Goal: Transaction & Acquisition: Purchase product/service

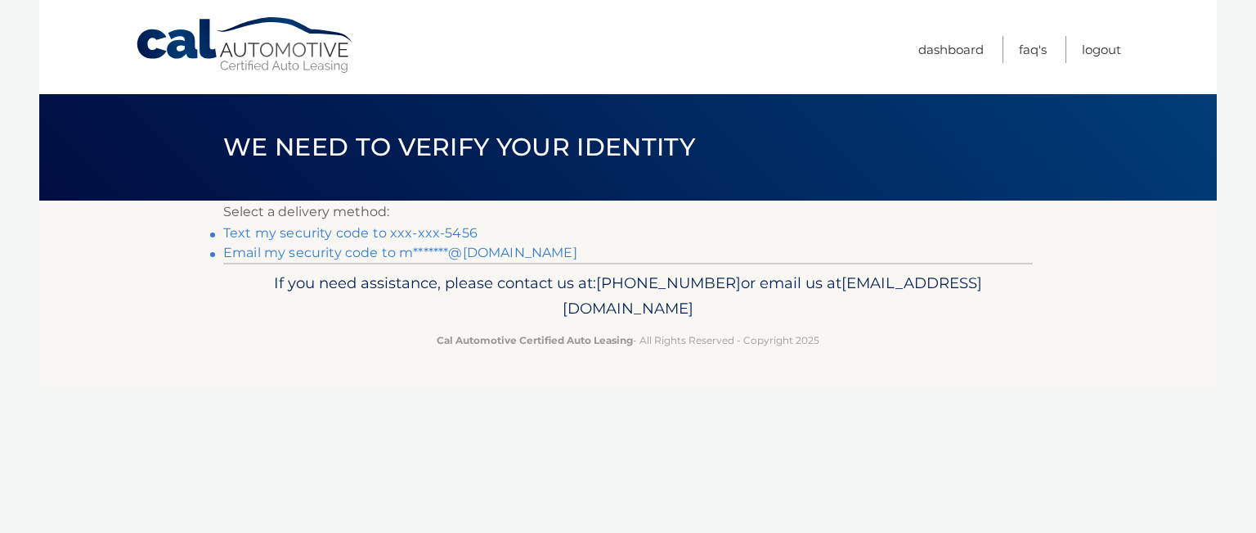
click at [347, 229] on link "Text my security code to xxx-xxx-5456" at bounding box center [350, 233] width 254 height 16
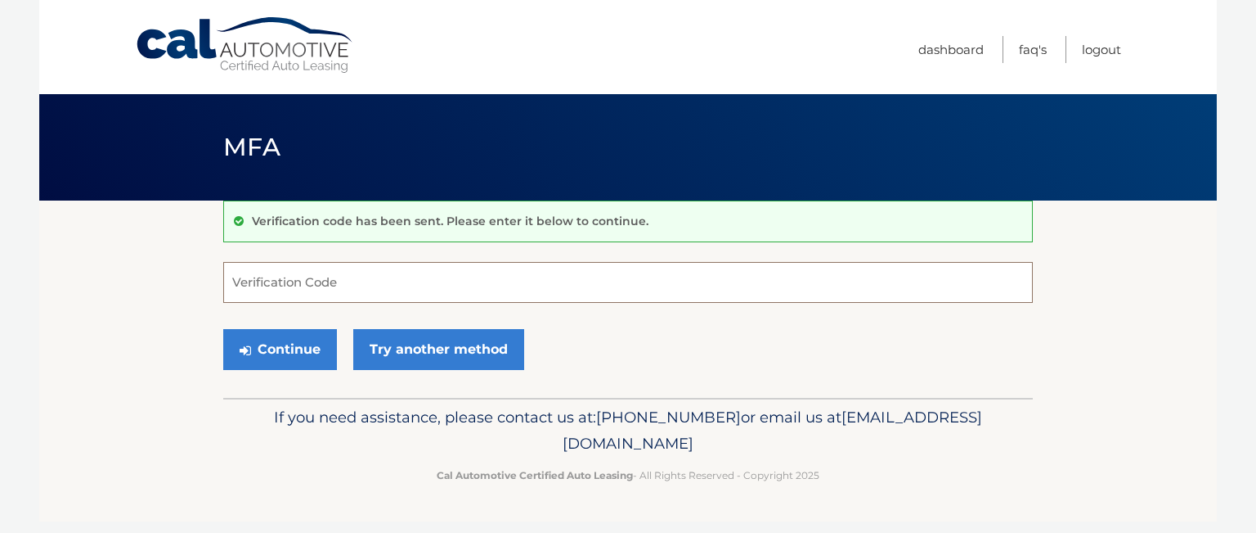
click at [356, 284] on input "Verification Code" at bounding box center [628, 282] width 810 height 41
type input "103729"
click at [296, 352] on button "Continue" at bounding box center [280, 349] width 114 height 41
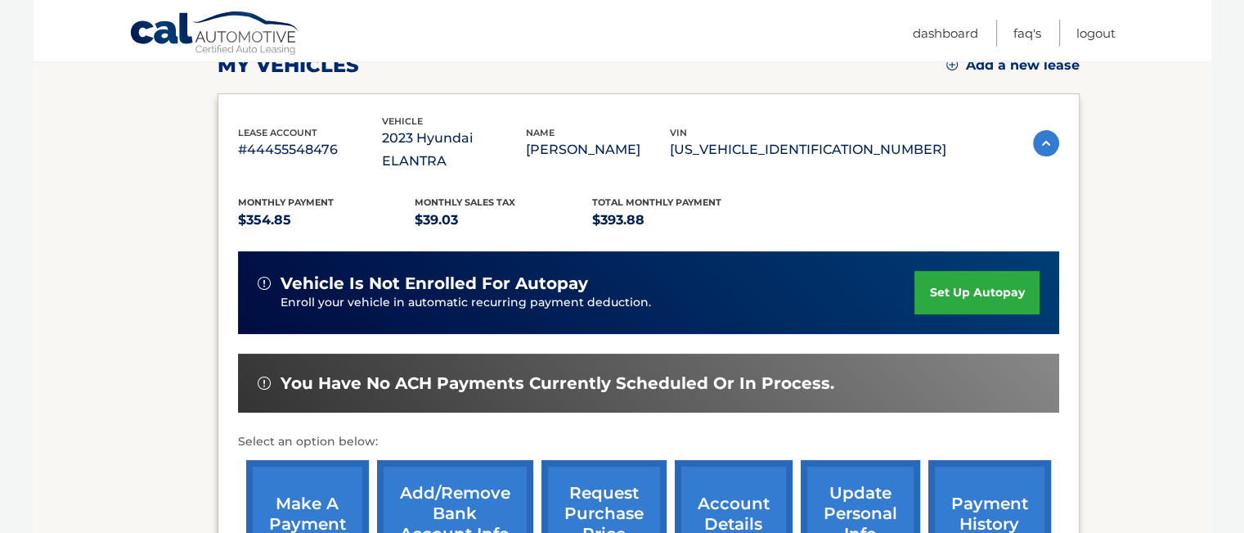
scroll to position [327, 0]
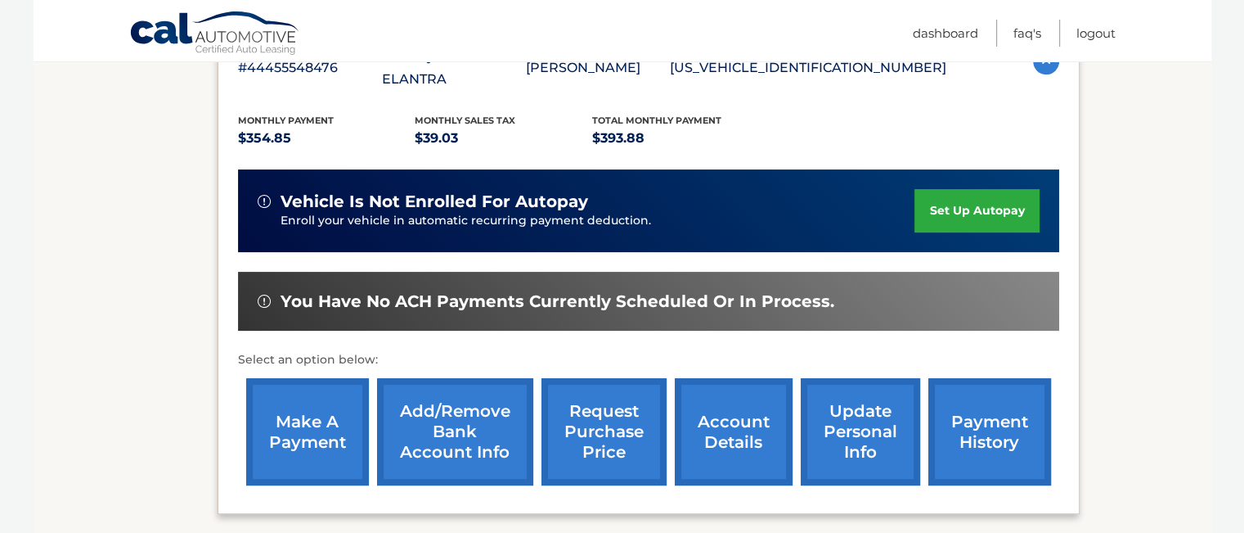
click at [305, 414] on link "make a payment" at bounding box center [307, 431] width 123 height 107
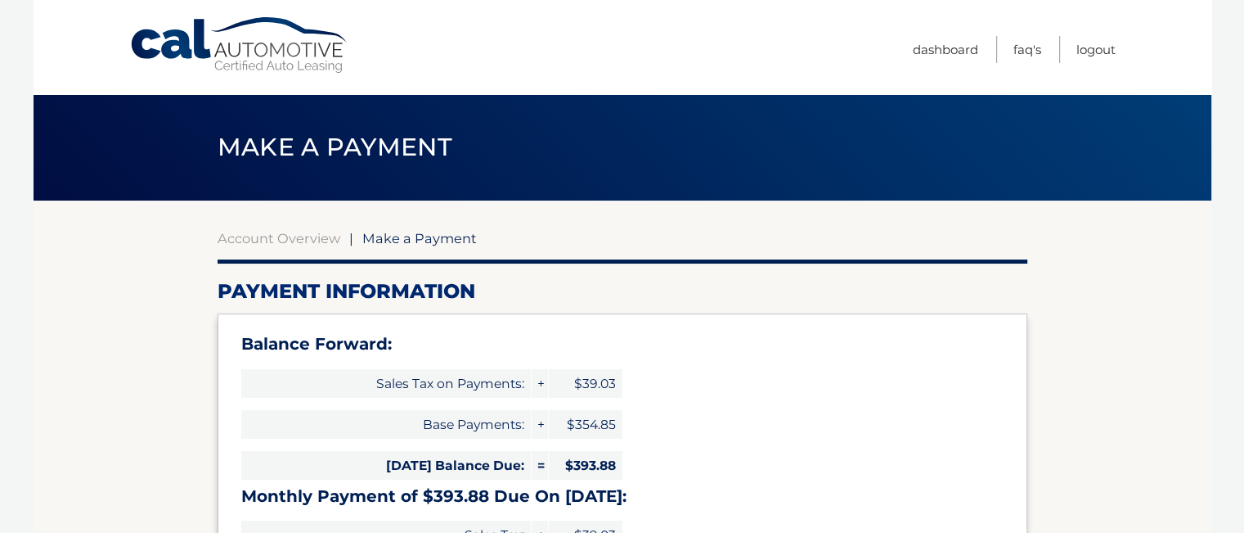
select select "NWMwYjE2NzEtYmRlOS00YTViLTk3MDQtZTA4OGRhYzI4YWYz"
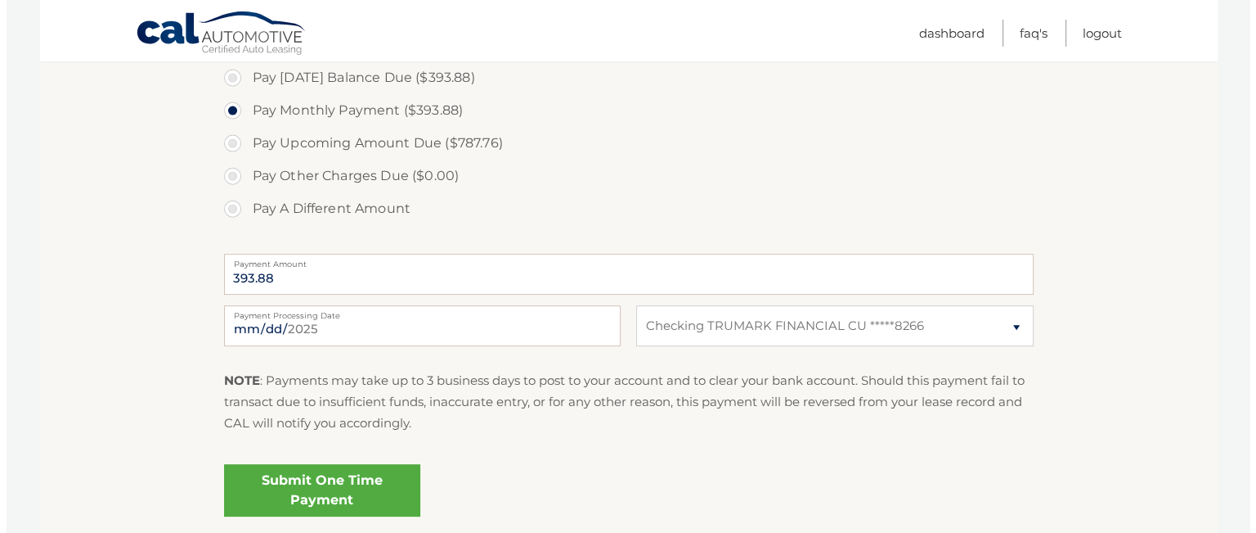
scroll to position [654, 0]
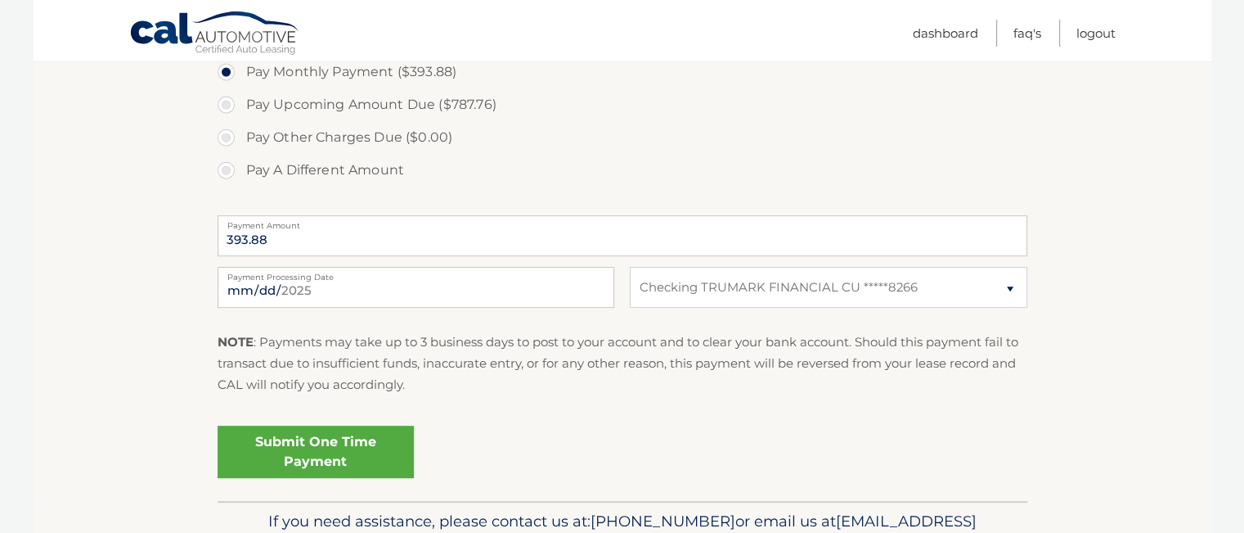
click at [330, 449] on link "Submit One Time Payment" at bounding box center [316, 451] width 196 height 52
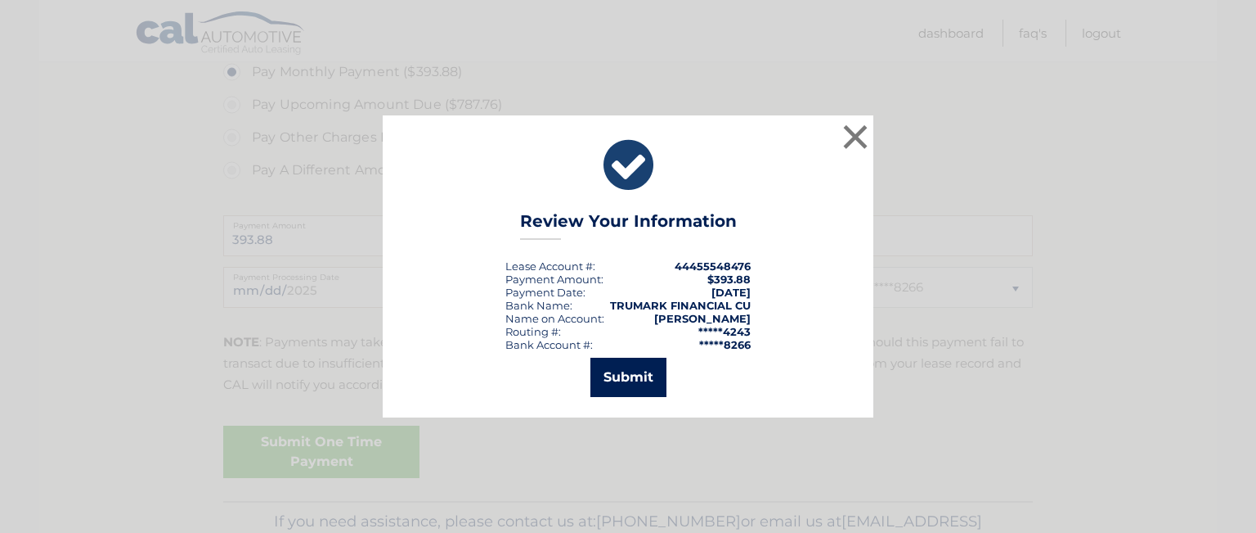
click at [612, 371] on button "Submit" at bounding box center [629, 376] width 76 height 39
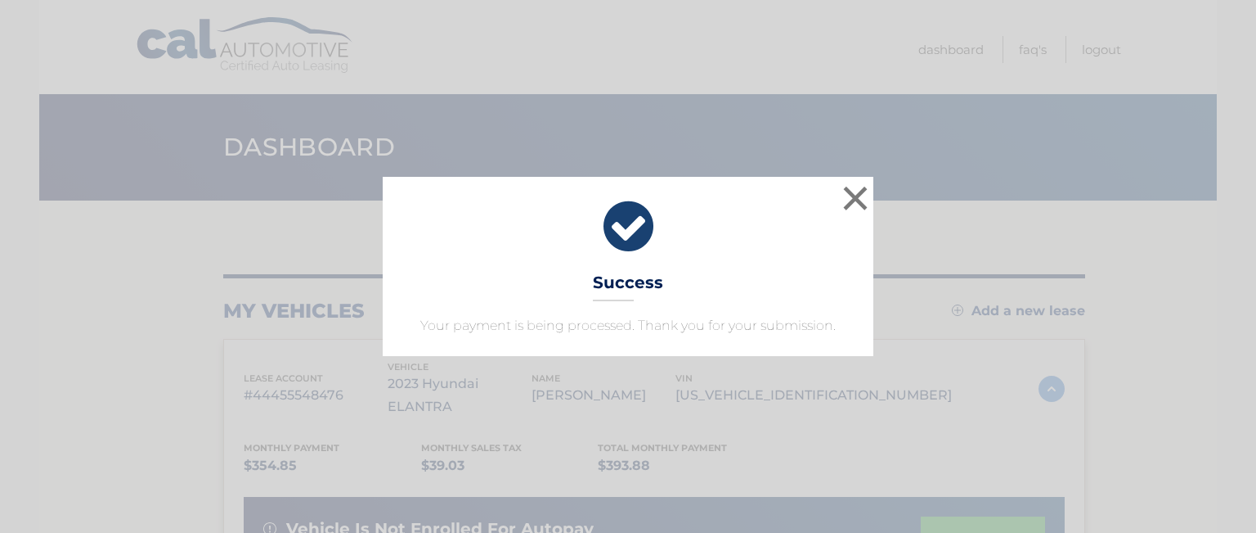
click at [636, 233] on icon at bounding box center [628, 226] width 450 height 59
click at [632, 231] on icon at bounding box center [628, 226] width 450 height 59
click at [862, 202] on button "×" at bounding box center [855, 198] width 33 height 33
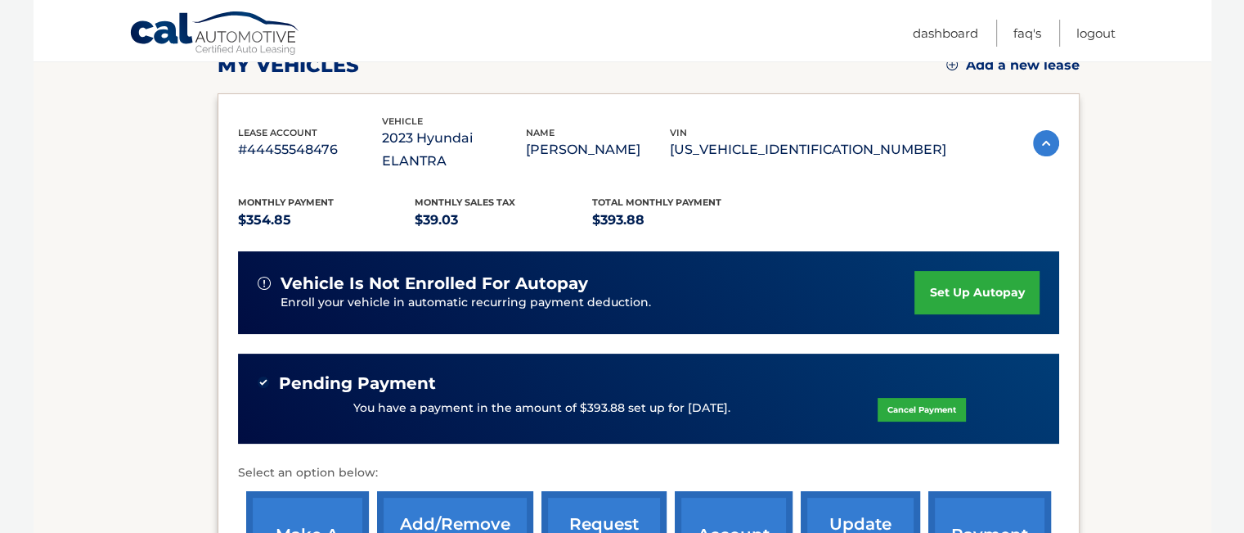
scroll to position [409, 0]
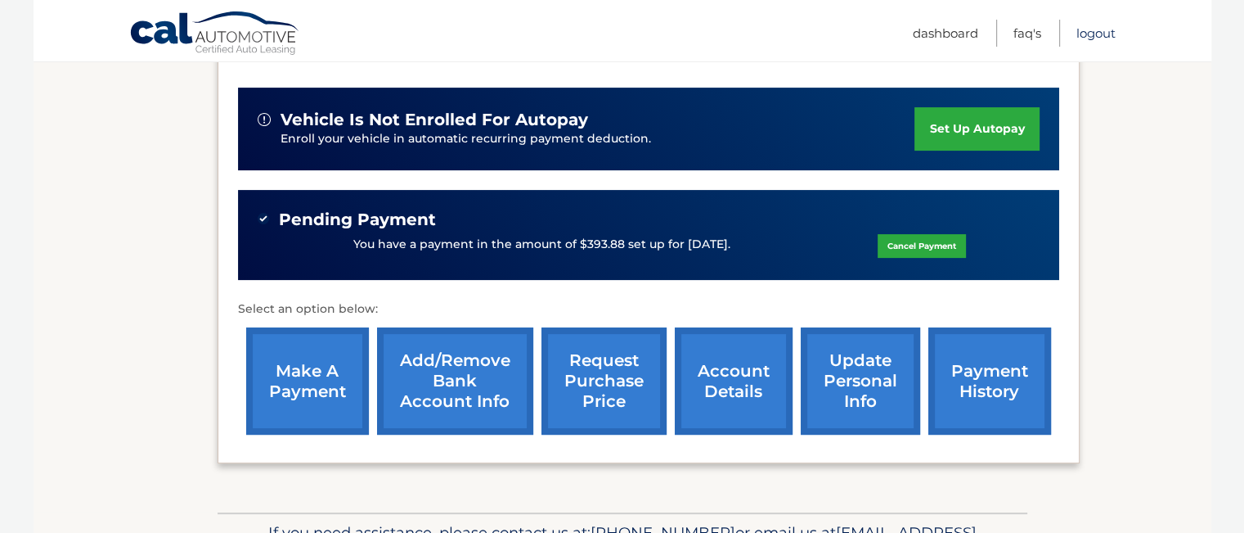
click at [1099, 38] on link "Logout" at bounding box center [1096, 33] width 39 height 27
